Goal: Information Seeking & Learning: Check status

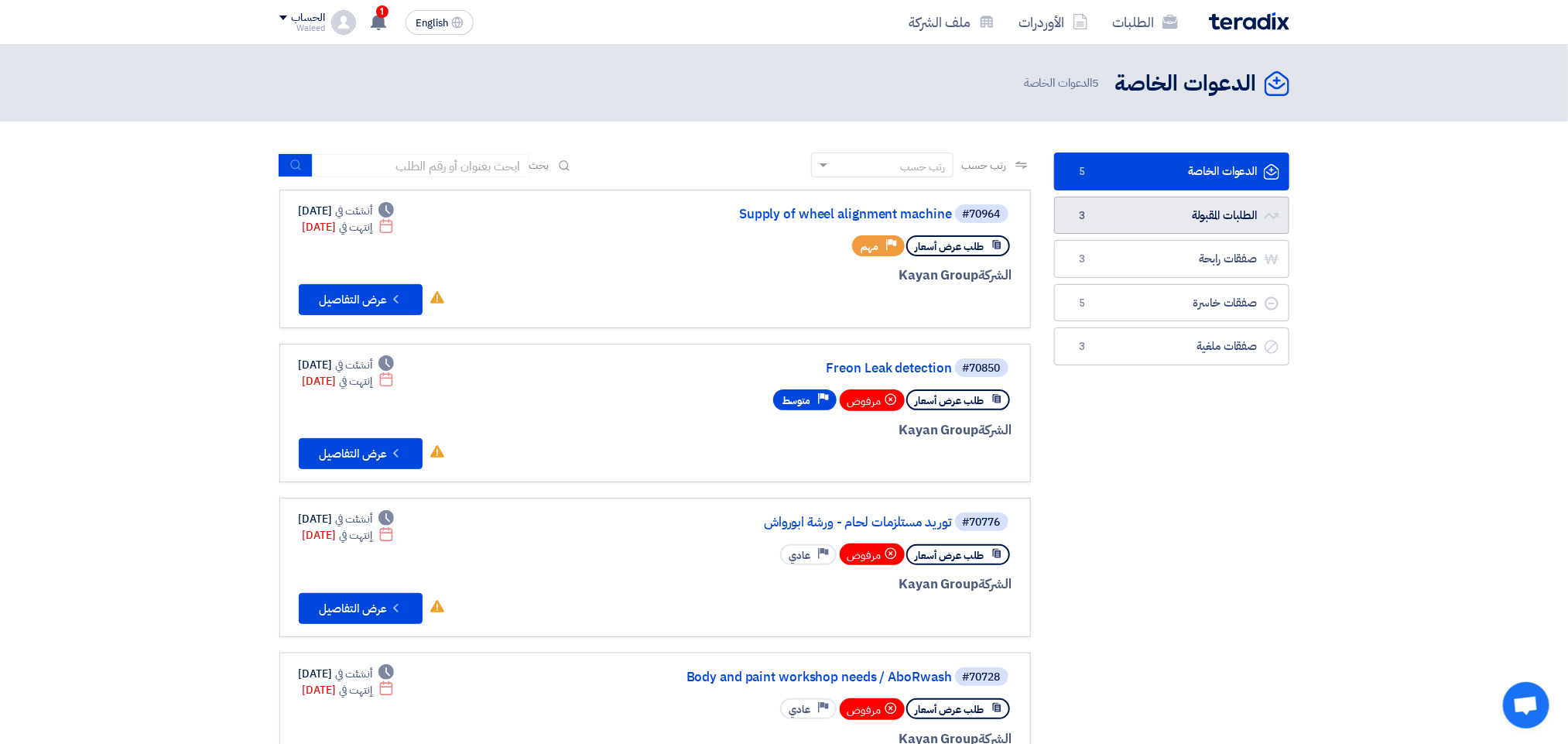
click at [1150, 211] on link "الطلبات المقبولة الطلبات المقبولة 3" at bounding box center [1172, 216] width 235 height 37
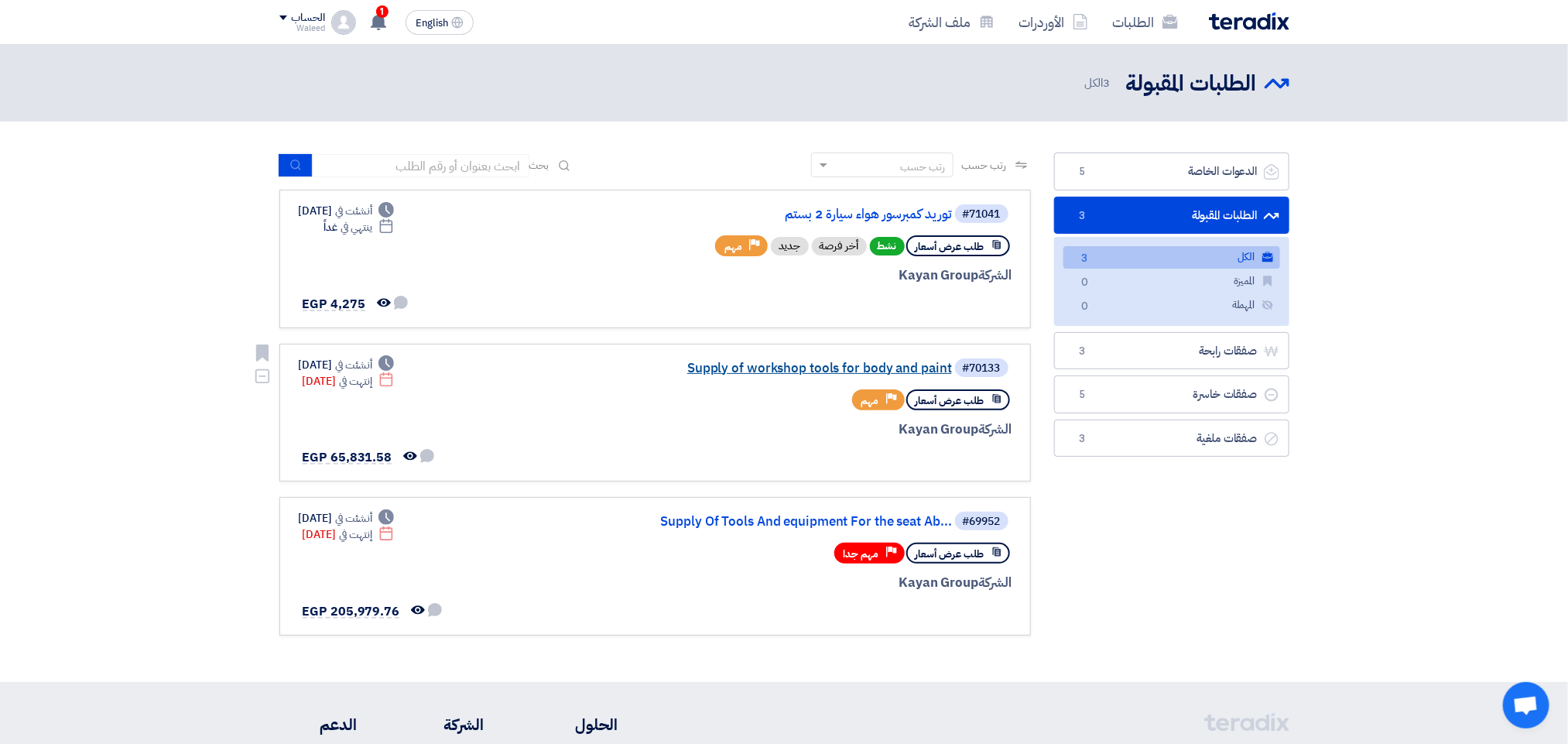
click at [817, 369] on link "Supply of workshop tools for body and paint" at bounding box center [797, 368] width 309 height 14
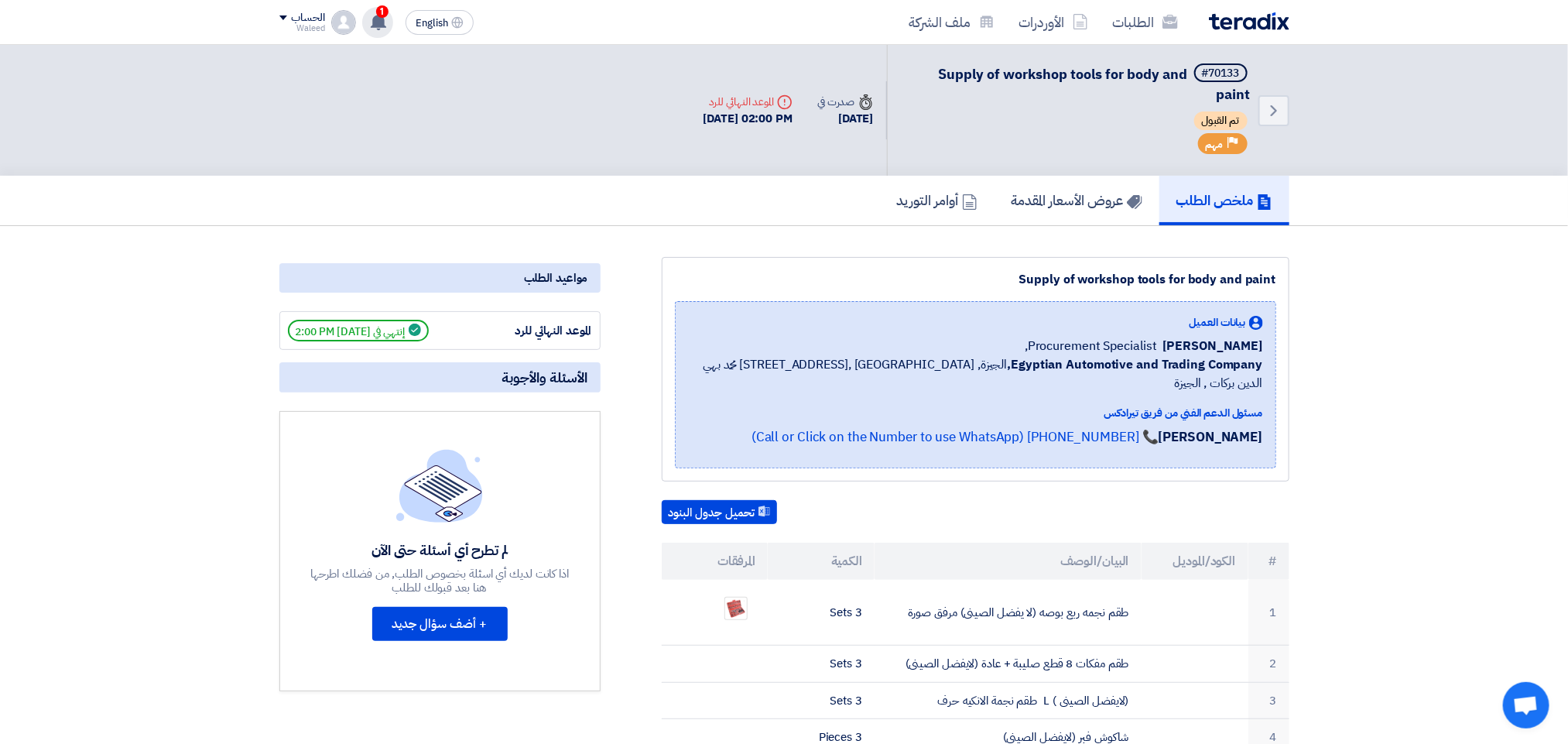
click at [374, 21] on use at bounding box center [378, 21] width 15 height 17
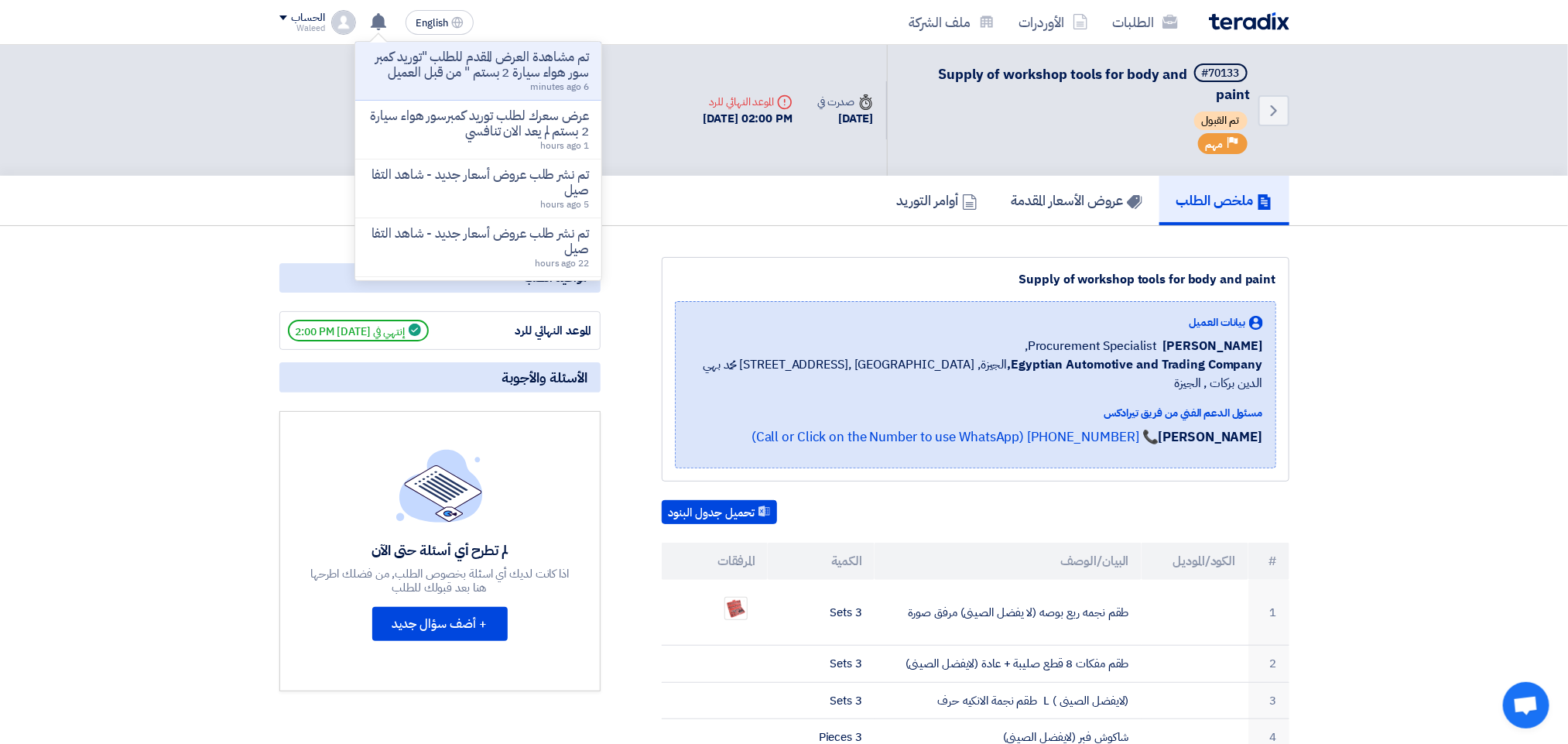
click at [447, 75] on p "تم مشاهدة العرض المقدم للطلب "توريد كمبرسور هواء سيارة 2 بستم " من قبل العميل" at bounding box center [478, 65] width 222 height 31
